Goal: Information Seeking & Learning: Learn about a topic

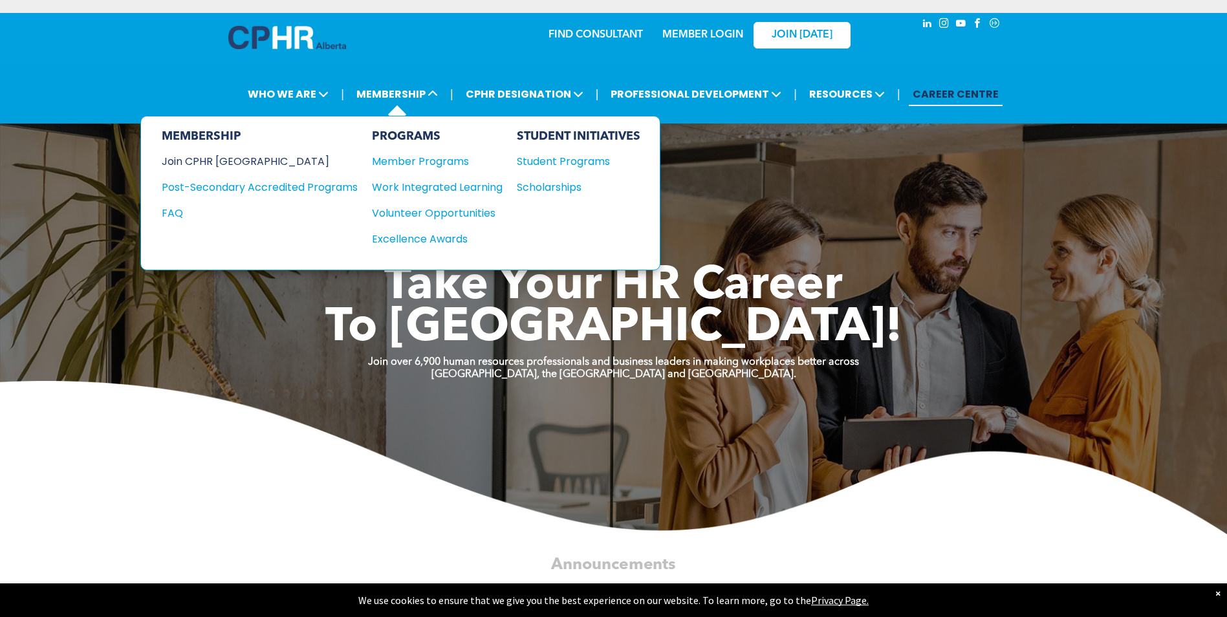
click at [201, 159] on div "Join CPHR [GEOGRAPHIC_DATA]" at bounding box center [250, 161] width 177 height 16
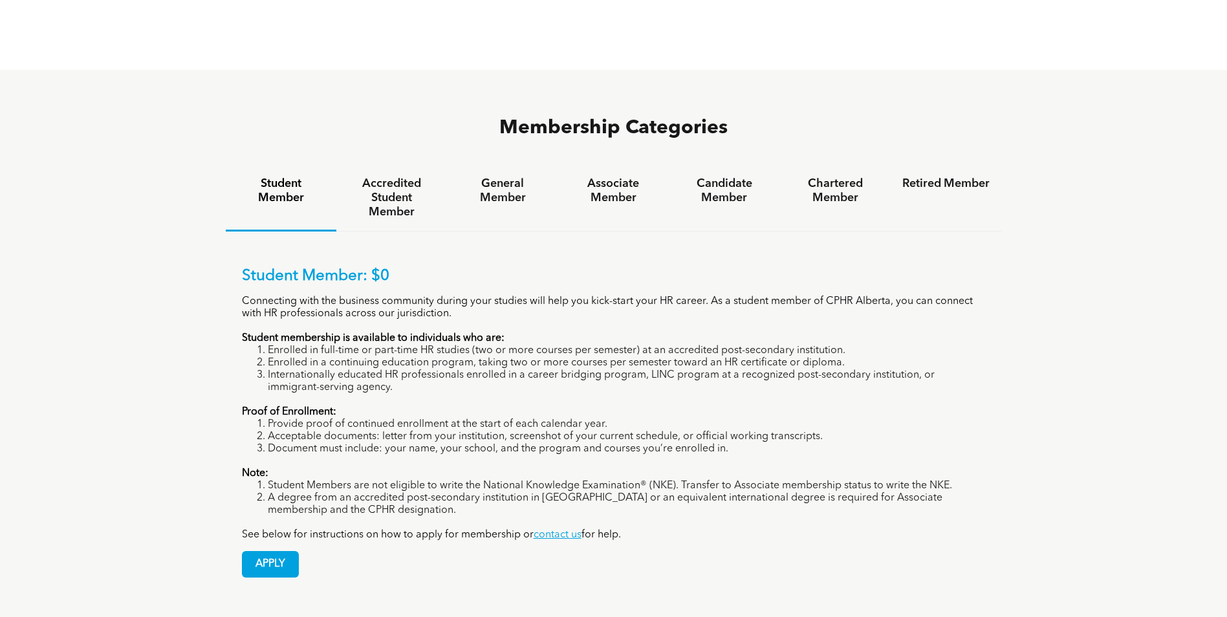
scroll to position [841, 0]
click at [514, 176] on h4 "General Member" at bounding box center [502, 190] width 87 height 28
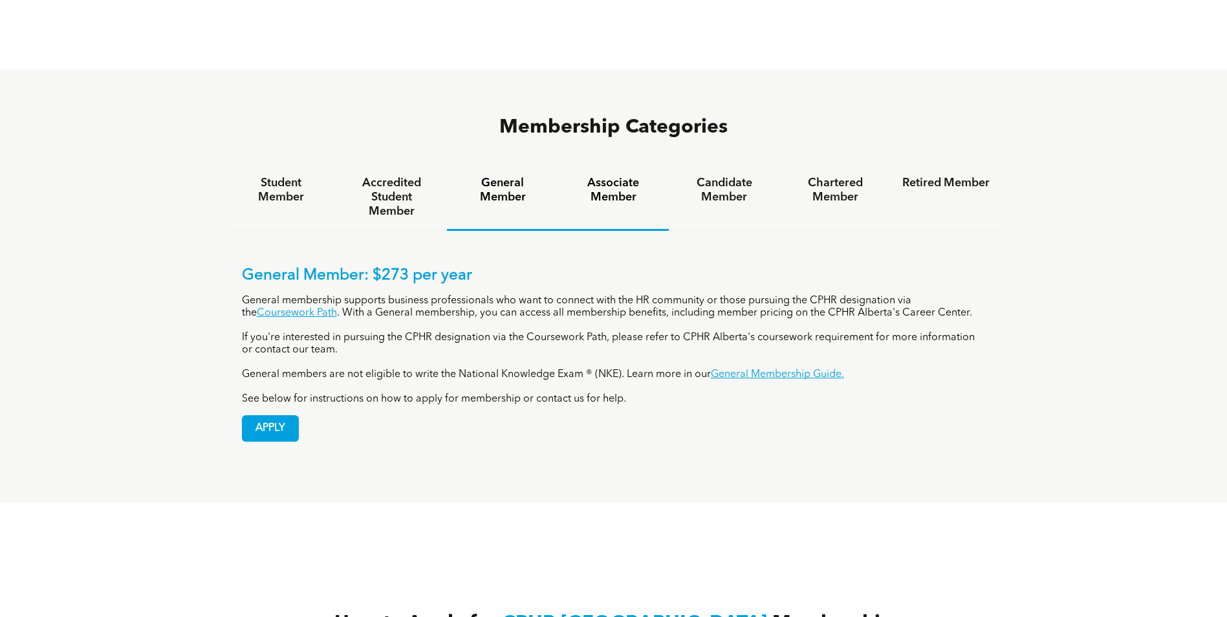
click at [604, 176] on h4 "Associate Member" at bounding box center [613, 190] width 87 height 28
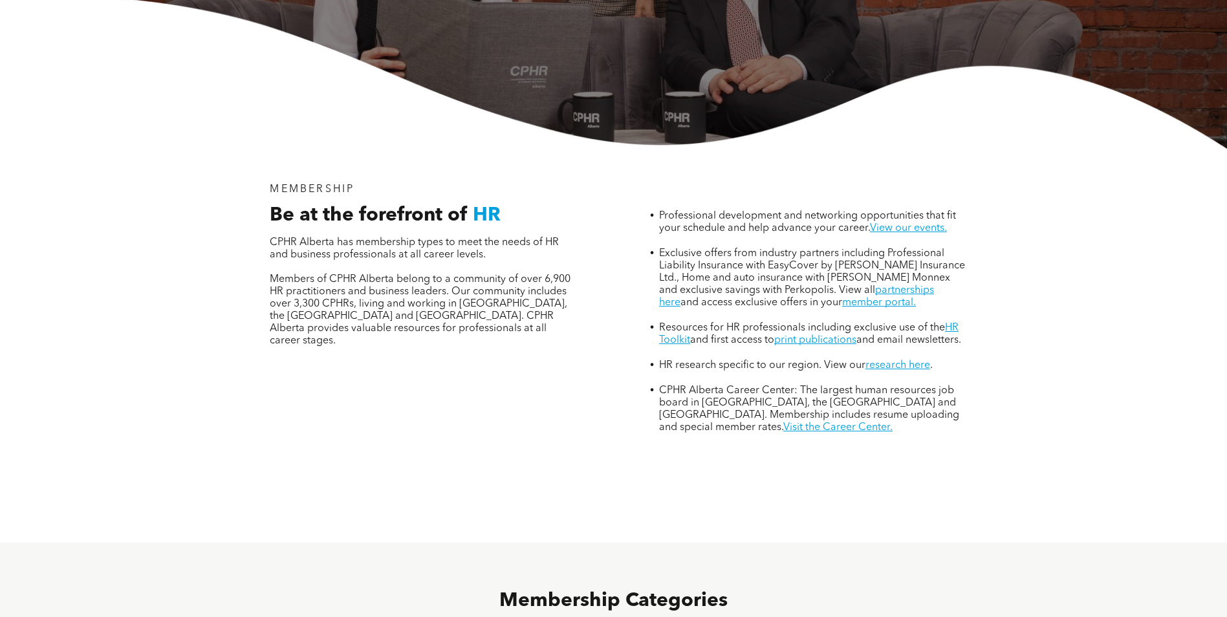
scroll to position [0, 0]
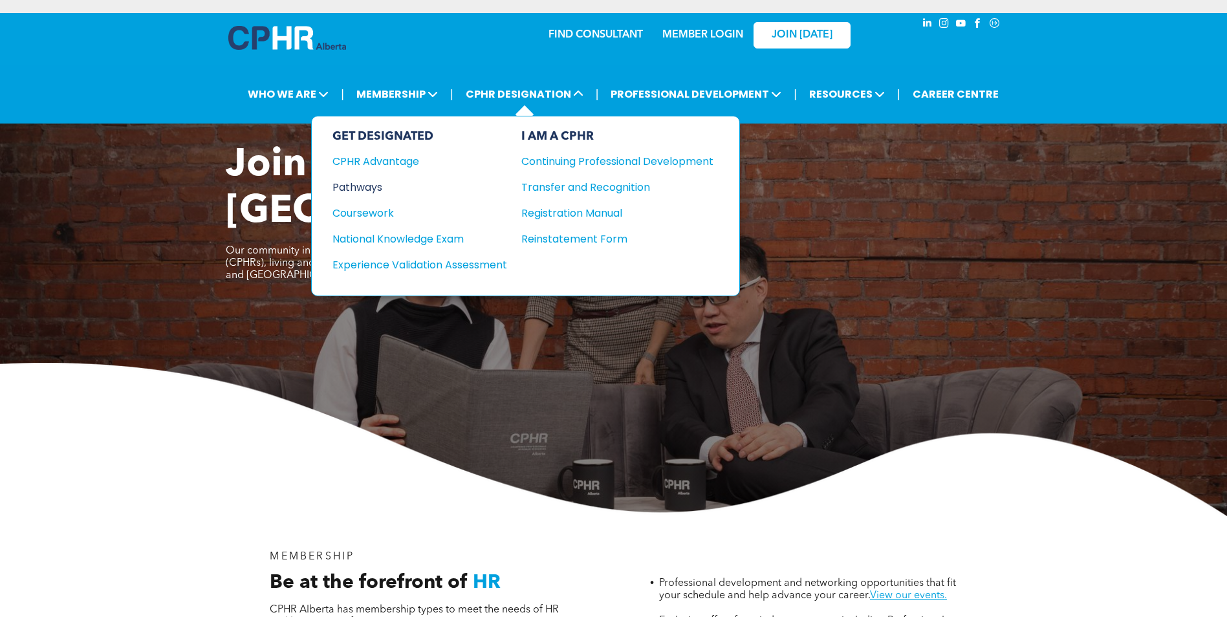
click at [370, 192] on div "Pathways" at bounding box center [411, 187] width 157 height 16
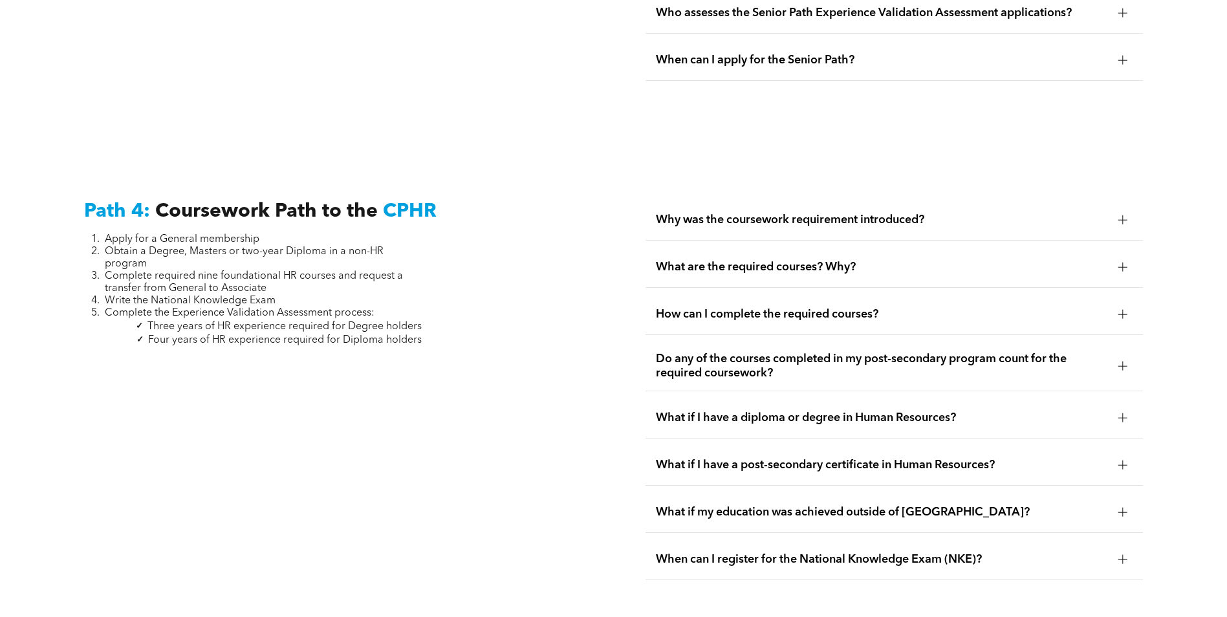
scroll to position [3753, 0]
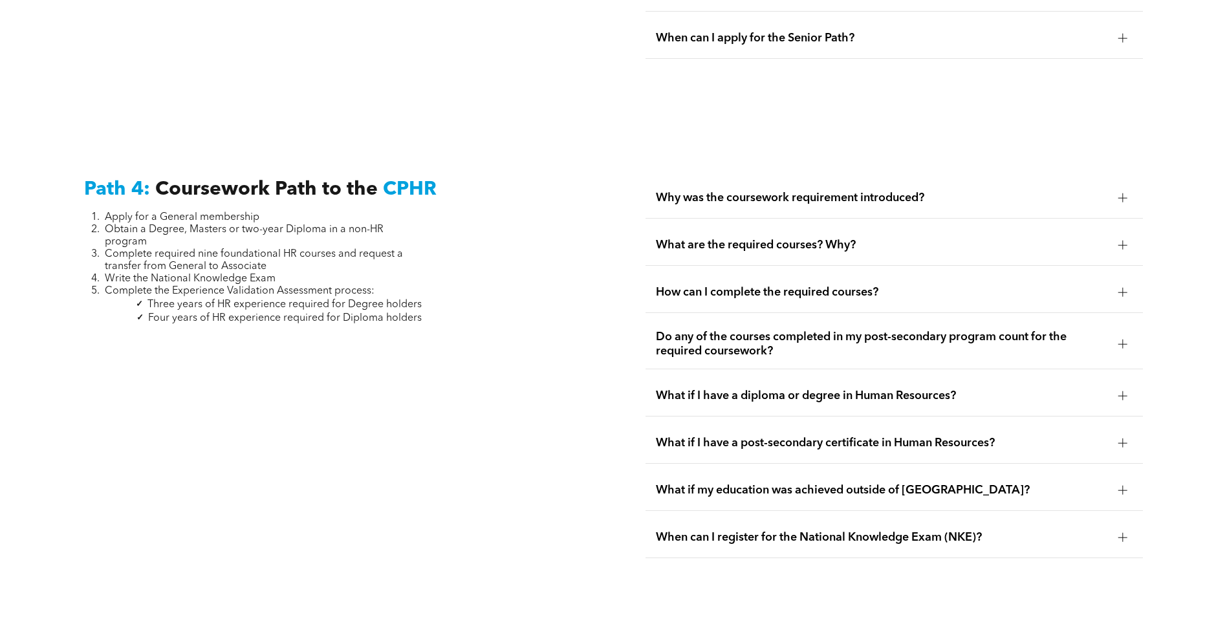
click at [771, 327] on div "Do any of the courses completed in my post-secondary program count for the requ…" at bounding box center [895, 345] width 498 height 50
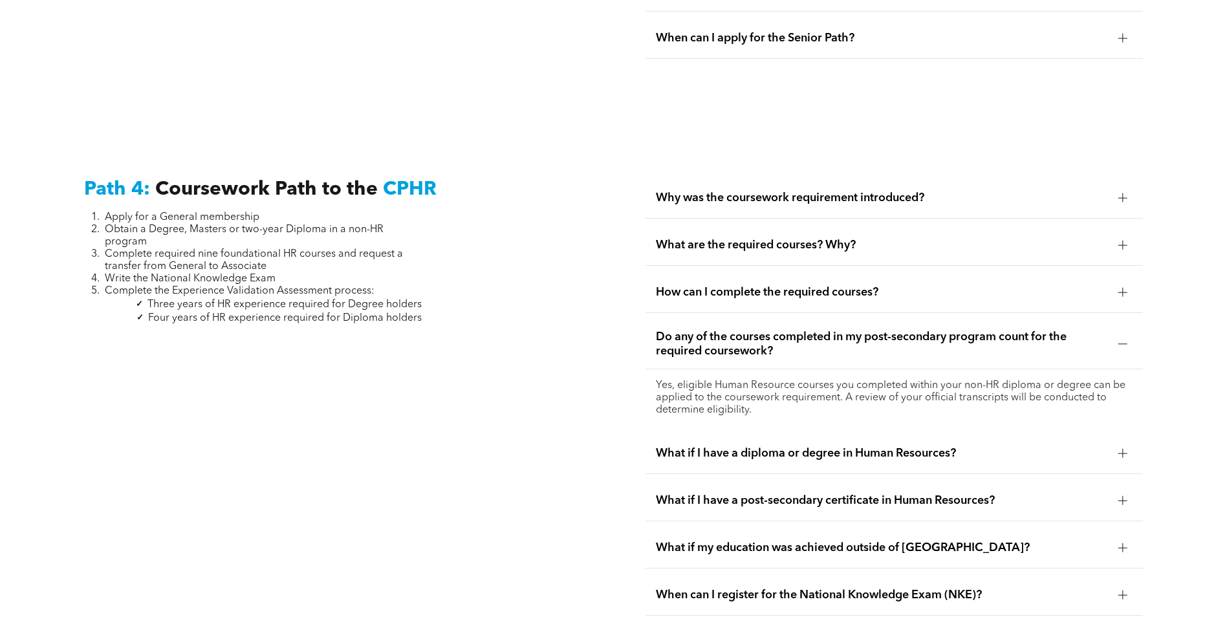
click at [771, 327] on div "Do any of the courses completed in my post-secondary program count for the requ…" at bounding box center [895, 345] width 498 height 50
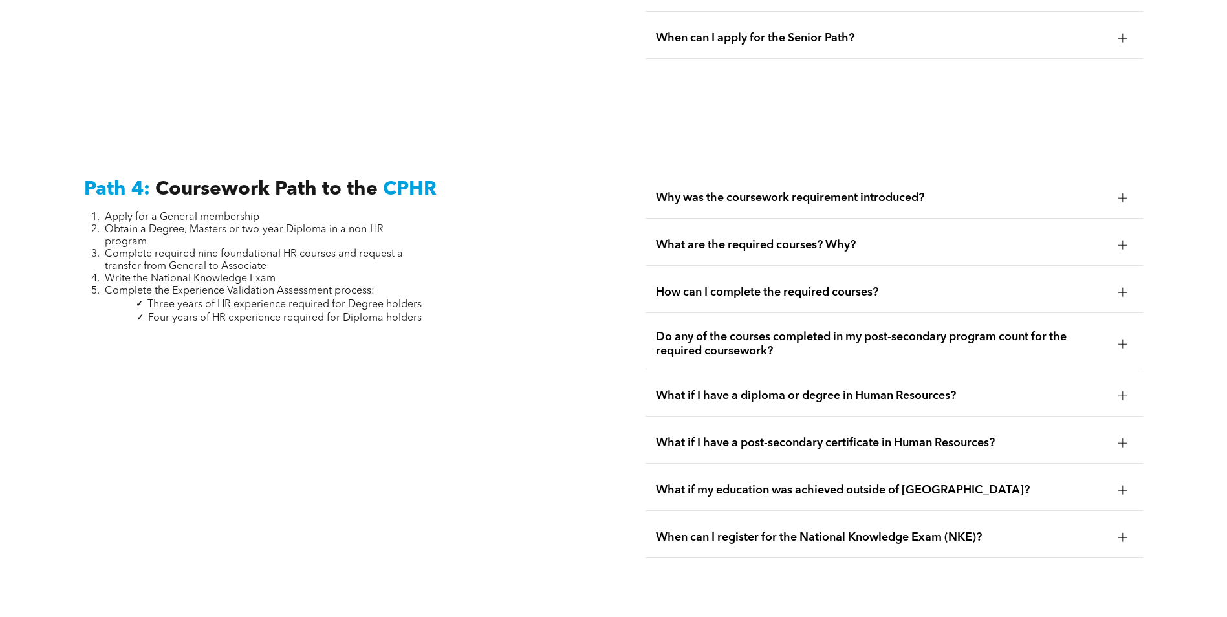
click at [785, 191] on span "Why was the coursework requirement introduced?" at bounding box center [882, 198] width 452 height 14
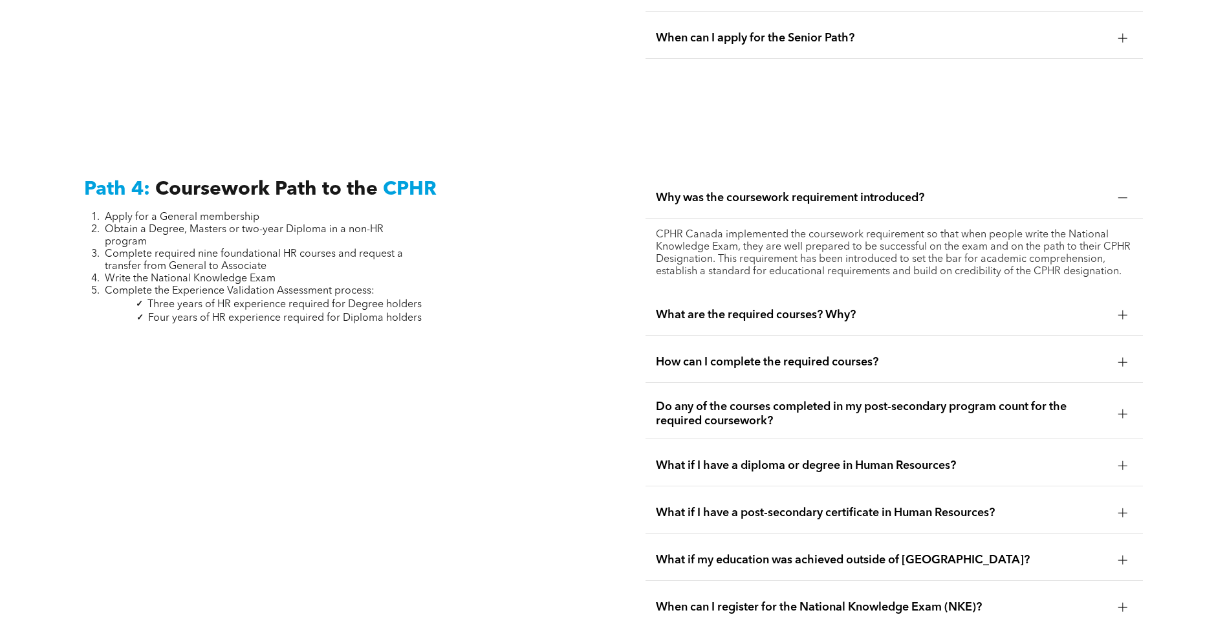
click at [778, 191] on span "Why was the coursework requirement introduced?" at bounding box center [882, 198] width 452 height 14
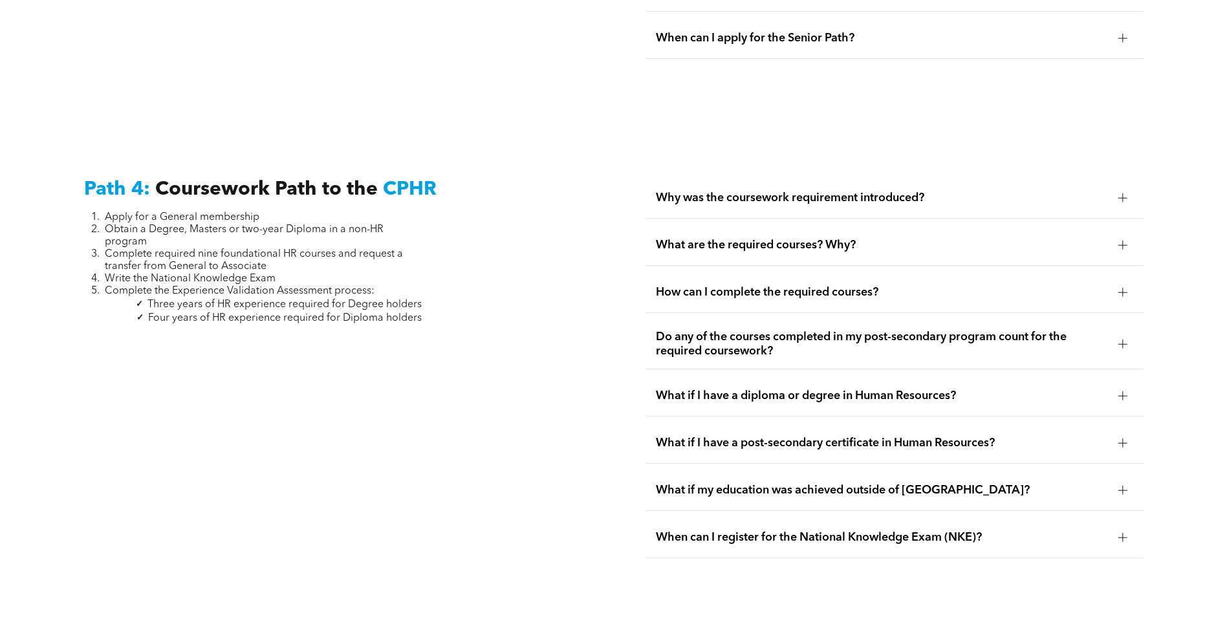
click at [782, 238] on span "What are the required courses? Why?" at bounding box center [882, 245] width 452 height 14
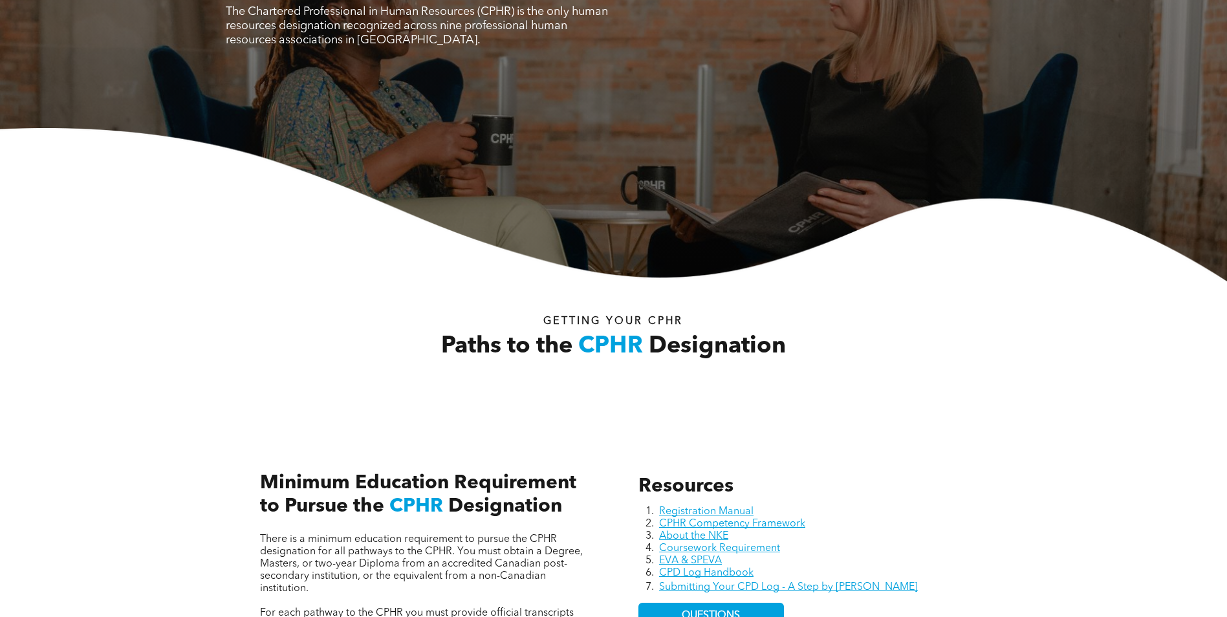
scroll to position [0, 0]
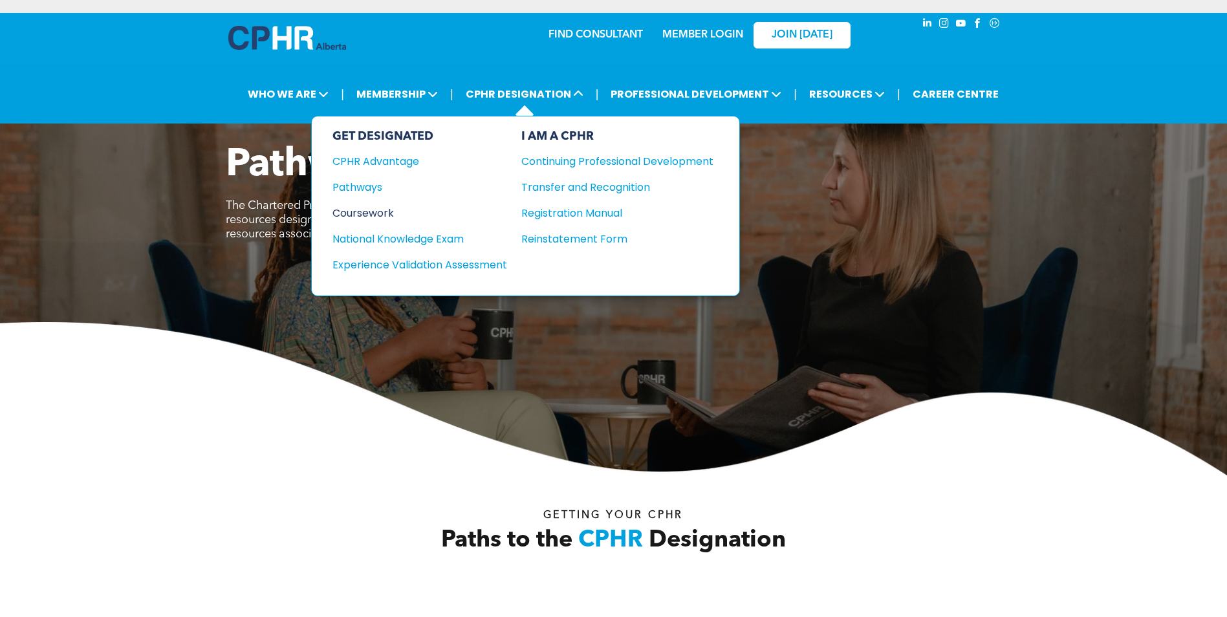
click at [375, 217] on div "Coursework" at bounding box center [411, 213] width 157 height 16
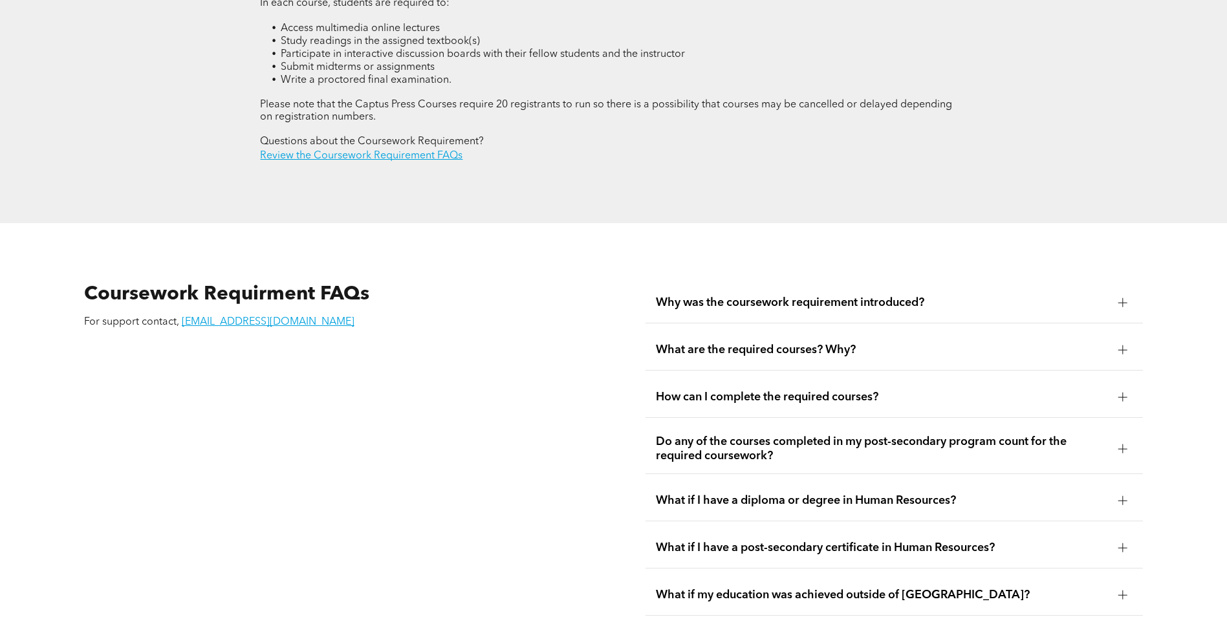
scroll to position [2135, 0]
